Goal: Task Accomplishment & Management: Manage account settings

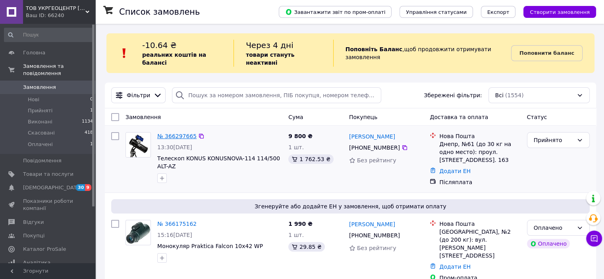
click at [178, 133] on link "№ 366297665" at bounding box center [176, 136] width 39 height 6
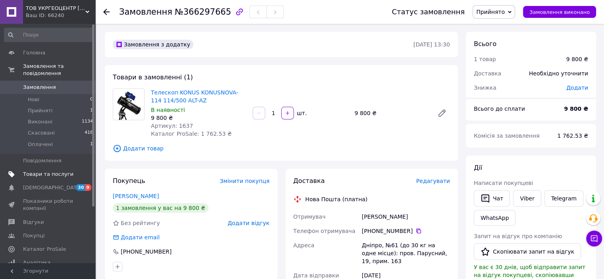
click at [40, 171] on span "Товари та послуги" at bounding box center [48, 174] width 50 height 7
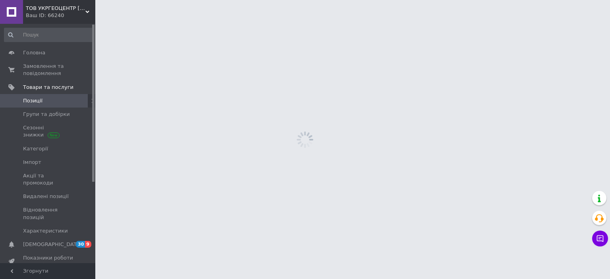
click at [46, 102] on span "Позиції" at bounding box center [48, 100] width 50 height 7
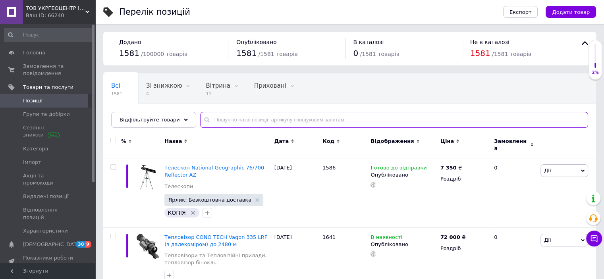
drag, startPoint x: 240, startPoint y: 118, endPoint x: 250, endPoint y: 123, distance: 11.0
click at [241, 116] on input "text" at bounding box center [394, 120] width 388 height 16
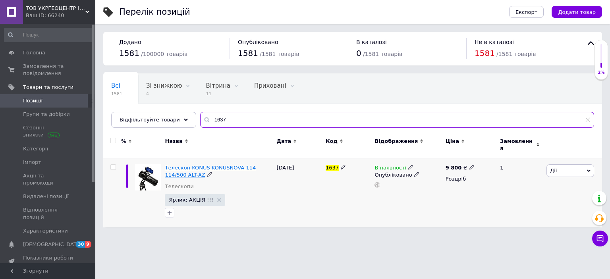
type input "1637"
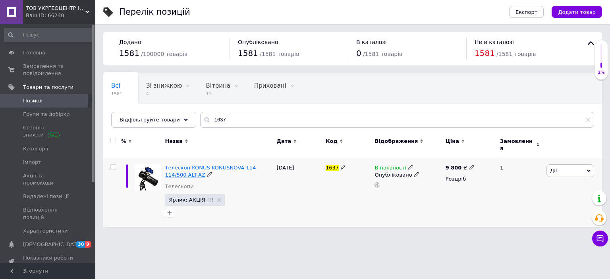
click at [229, 165] on span "Телескоп KONUS KONUSNOVA-114 114/500 ALT-AZ" at bounding box center [210, 171] width 91 height 13
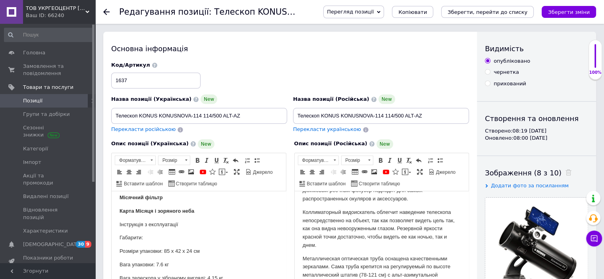
scroll to position [238, 0]
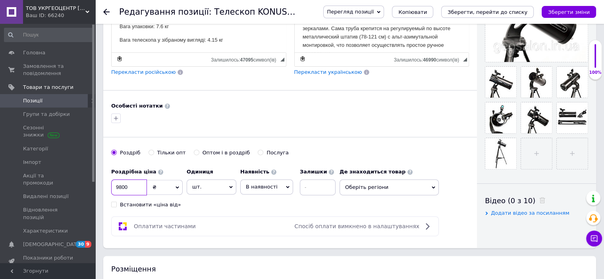
click at [119, 184] on input "9800" at bounding box center [129, 188] width 36 height 16
type input "9920"
click at [590, 10] on button "Зберегти зміни" at bounding box center [569, 12] width 54 height 12
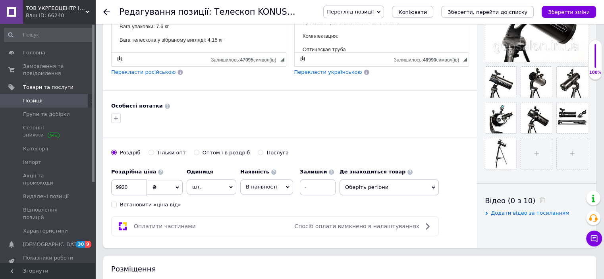
scroll to position [477, 0]
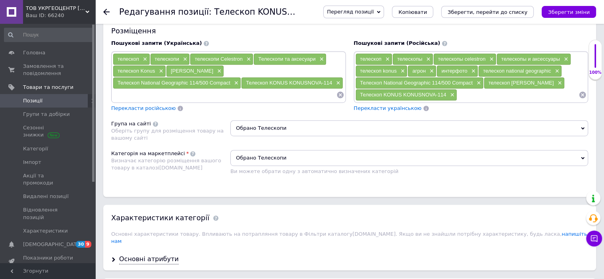
click at [581, 156] on icon at bounding box center [583, 158] width 4 height 4
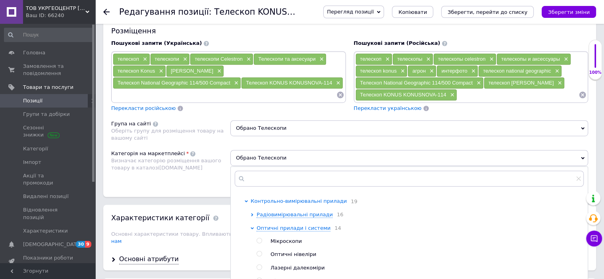
click at [319, 204] on span "Контрольно-вимірювальні прилади" at bounding box center [299, 201] width 96 height 6
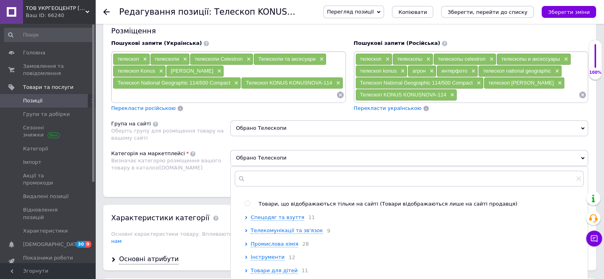
scroll to position [556, 0]
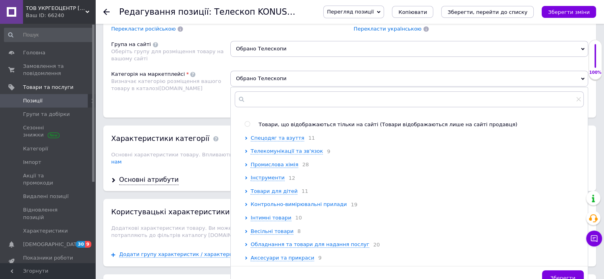
click at [311, 201] on span "Контрольно-вимірювальні прилади" at bounding box center [299, 204] width 96 height 6
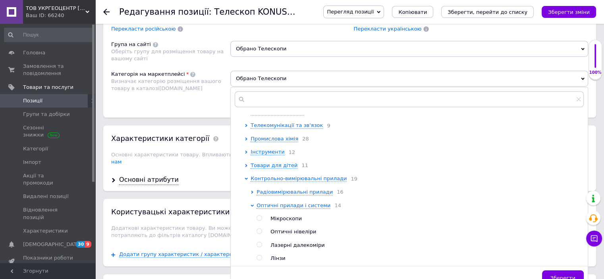
scroll to position [477, 0]
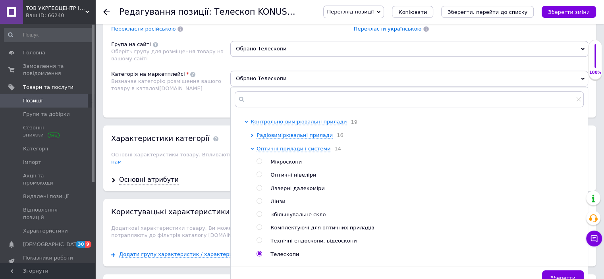
click at [261, 230] on input "radio" at bounding box center [259, 227] width 5 height 5
radio input "true"
radio input "false"
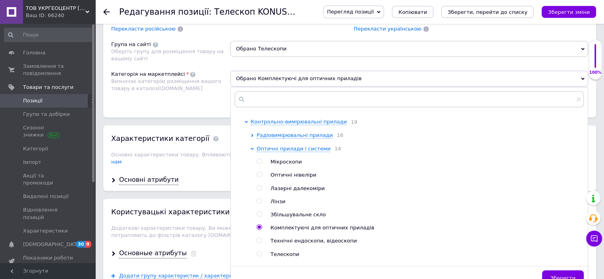
click at [572, 270] on button "Зберегти" at bounding box center [563, 278] width 42 height 16
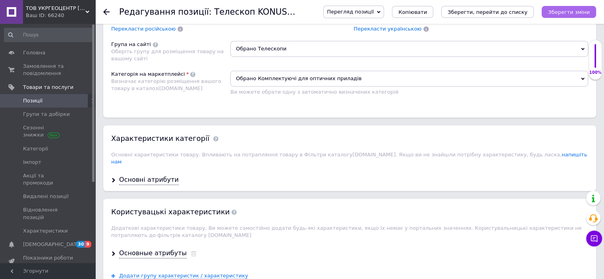
click at [584, 11] on icon "Зберегти зміни" at bounding box center [569, 12] width 42 height 6
click at [576, 10] on icon "Зберегти зміни" at bounding box center [569, 12] width 42 height 6
click at [36, 102] on span "Позиції" at bounding box center [32, 100] width 19 height 7
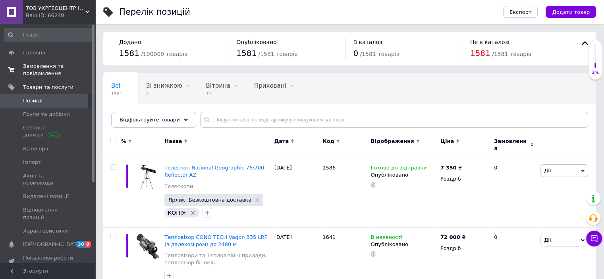
click at [44, 66] on span "Замовлення та повідомлення" at bounding box center [48, 70] width 50 height 14
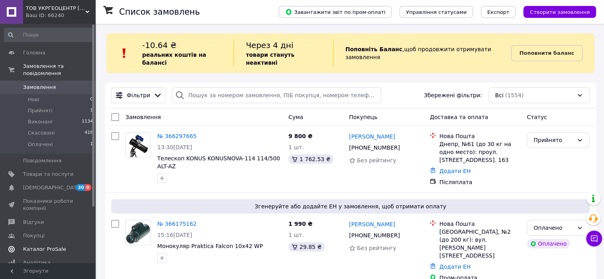
click at [52, 246] on span "Каталог ProSale" at bounding box center [44, 249] width 43 height 7
click at [51, 171] on span "Товари та послуги" at bounding box center [48, 174] width 50 height 7
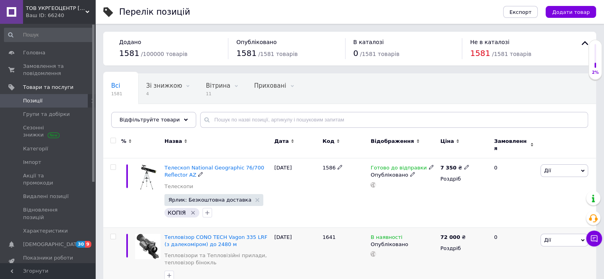
drag, startPoint x: 191, startPoint y: 207, endPoint x: 197, endPoint y: 223, distance: 16.7
click at [191, 210] on icon "Видалити мітку" at bounding box center [193, 213] width 6 height 6
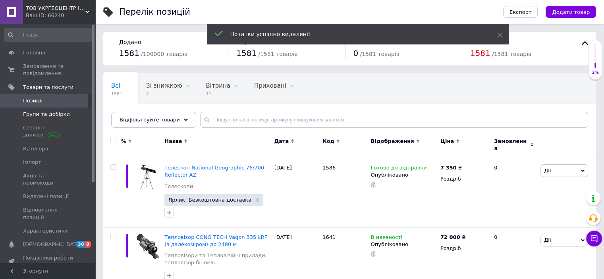
click at [53, 114] on span "Групи та добірки" at bounding box center [46, 114] width 47 height 7
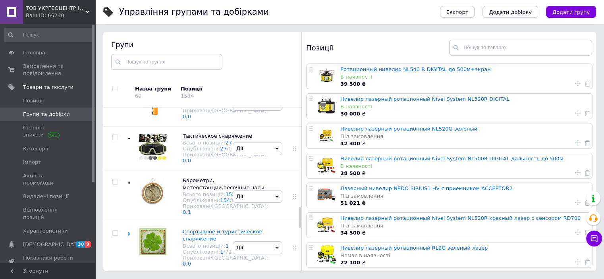
scroll to position [834, 0]
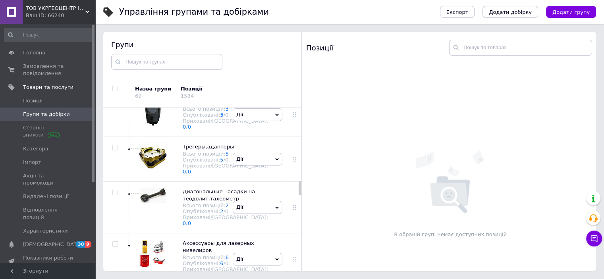
scroll to position [914, 0]
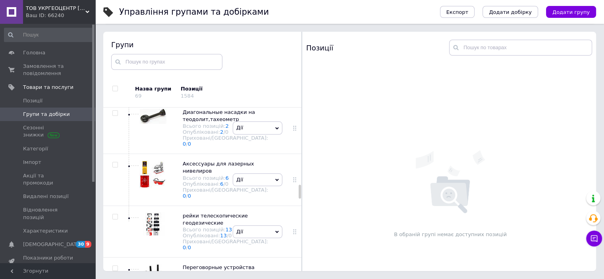
checkbox input "true"
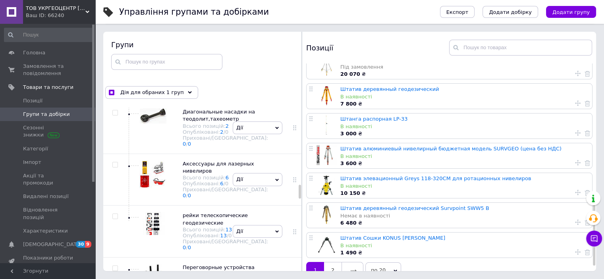
scroll to position [412, 0]
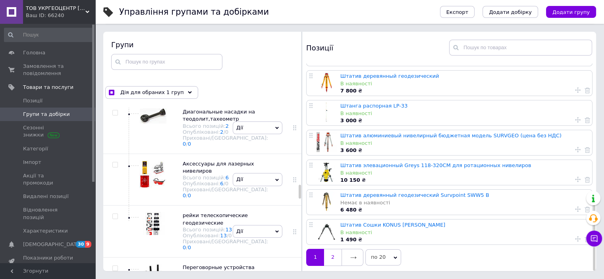
click at [327, 254] on link "2" at bounding box center [332, 257] width 17 height 17
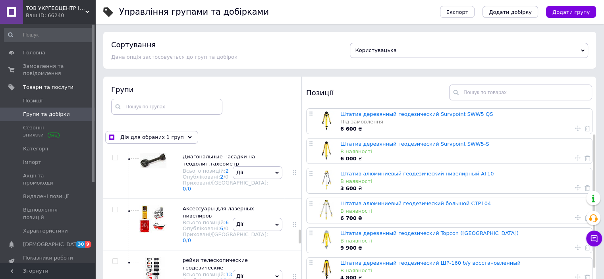
scroll to position [79, 0]
